Goal: Task Accomplishment & Management: Complete application form

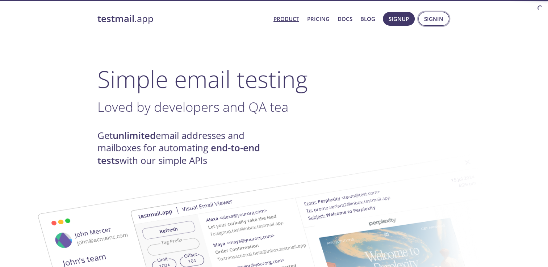
click at [436, 19] on span "Signin" at bounding box center [433, 18] width 19 height 9
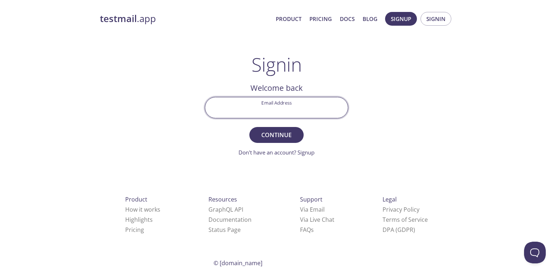
click at [274, 110] on input "Email Address" at bounding box center [276, 107] width 143 height 21
type input "[EMAIL_ADDRESS][DOMAIN_NAME]"
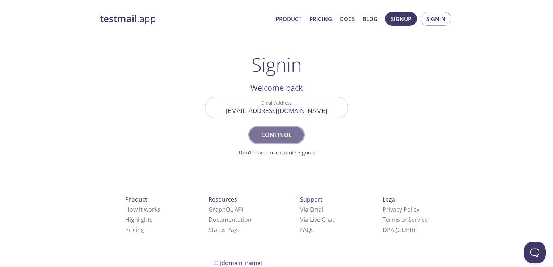
click at [274, 137] on span "Continue" at bounding box center [276, 135] width 38 height 10
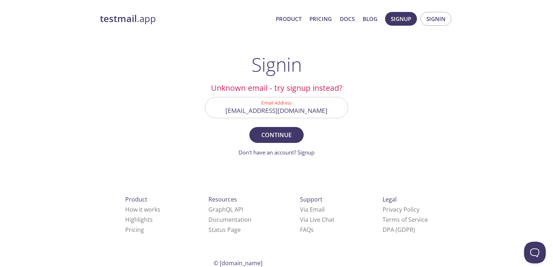
click at [287, 108] on input "[EMAIL_ADDRESS][DOMAIN_NAME]" at bounding box center [276, 107] width 143 height 21
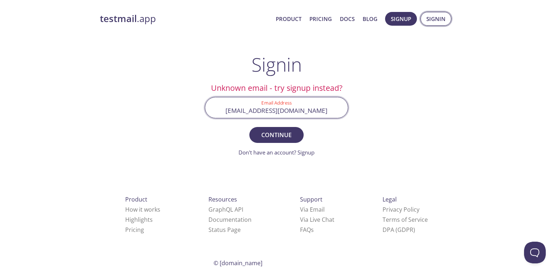
click at [431, 18] on span "Signin" at bounding box center [436, 18] width 19 height 9
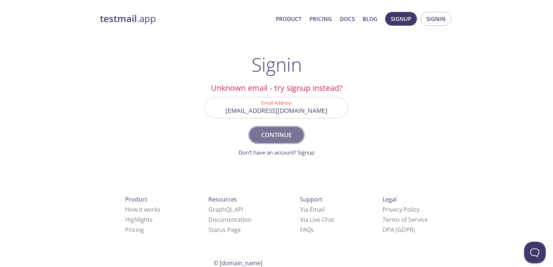
click at [287, 137] on span "Continue" at bounding box center [276, 135] width 38 height 10
